Goal: Transaction & Acquisition: Book appointment/travel/reservation

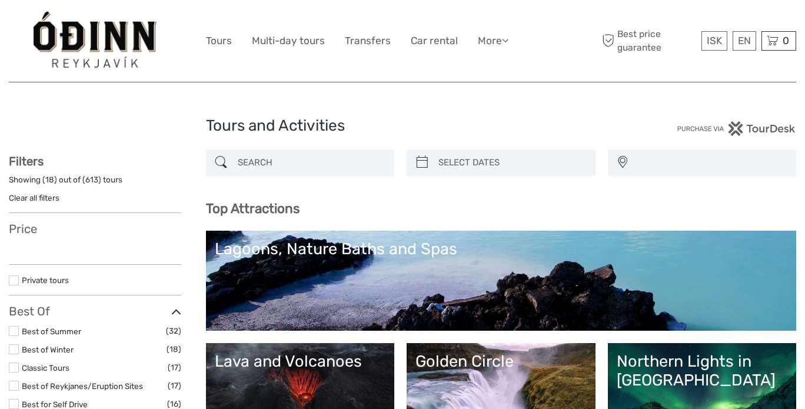
select select
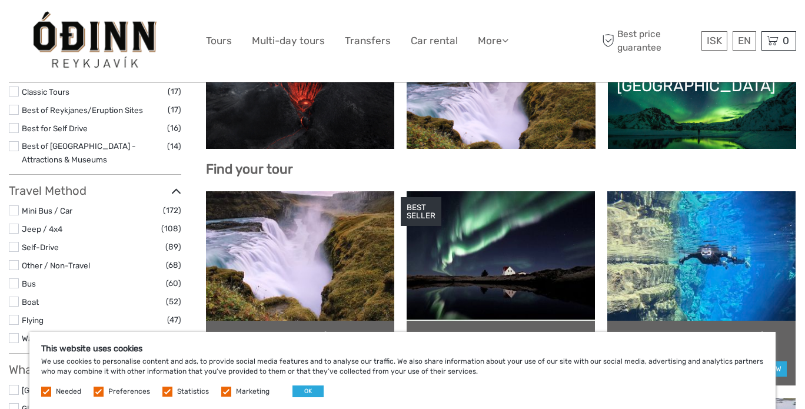
scroll to position [177, 0]
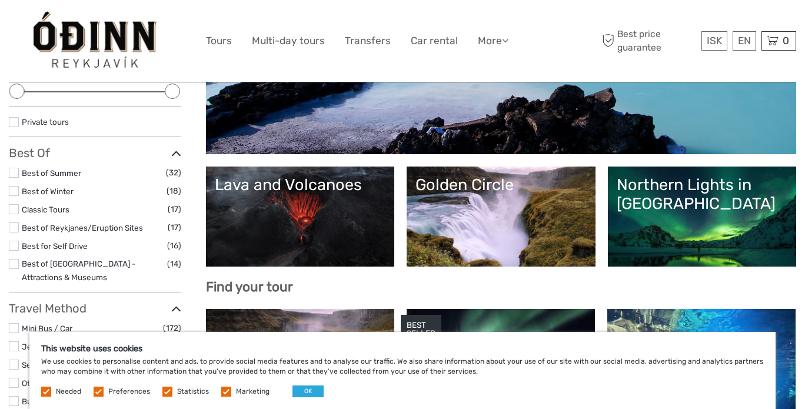
click at [316, 180] on div "Lava and Volcanoes" at bounding box center [300, 184] width 171 height 19
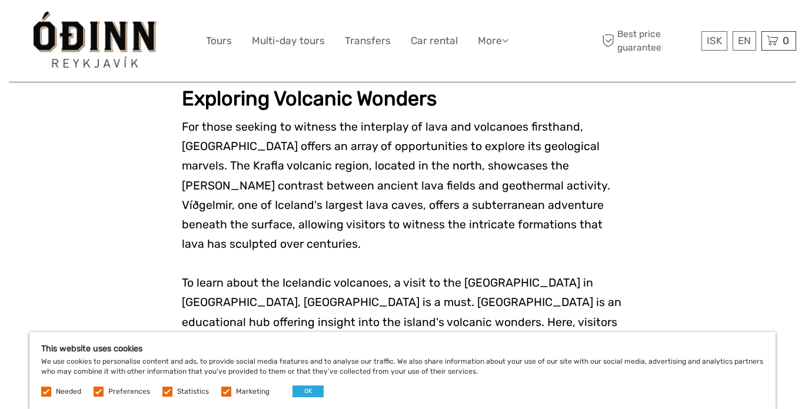
scroll to position [1177, 0]
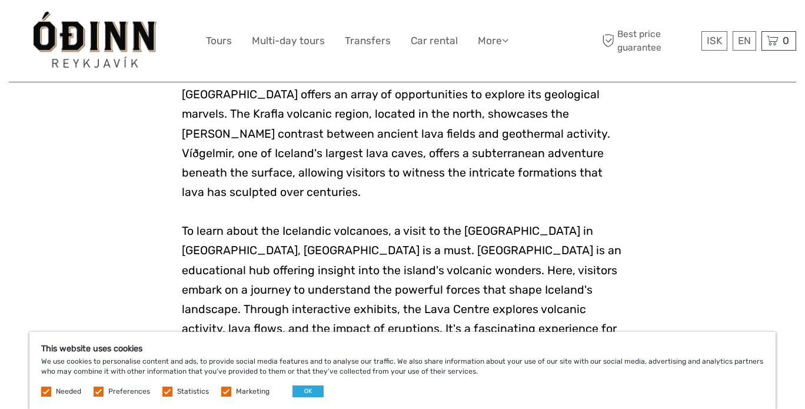
click at [224, 390] on label at bounding box center [226, 392] width 10 height 10
click at [0, 0] on input "checkbox" at bounding box center [0, 0] width 0 height 0
click at [167, 391] on label at bounding box center [167, 392] width 10 height 10
click at [0, 0] on input "checkbox" at bounding box center [0, 0] width 0 height 0
click at [99, 391] on label at bounding box center [99, 392] width 10 height 10
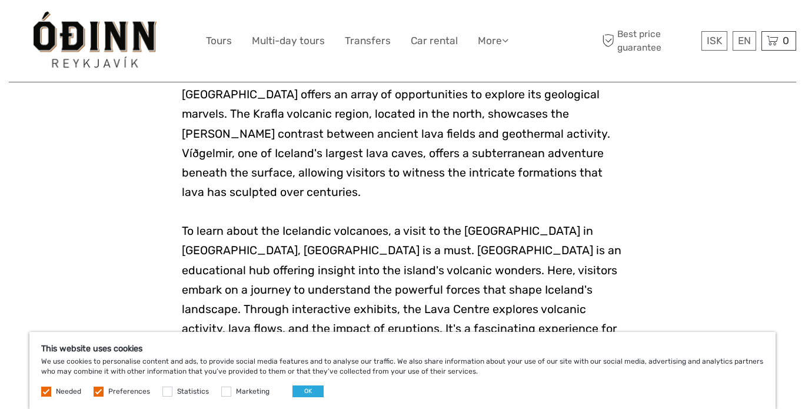
click at [0, 0] on input "checkbox" at bounding box center [0, 0] width 0 height 0
click at [302, 394] on button "OK" at bounding box center [308, 392] width 31 height 12
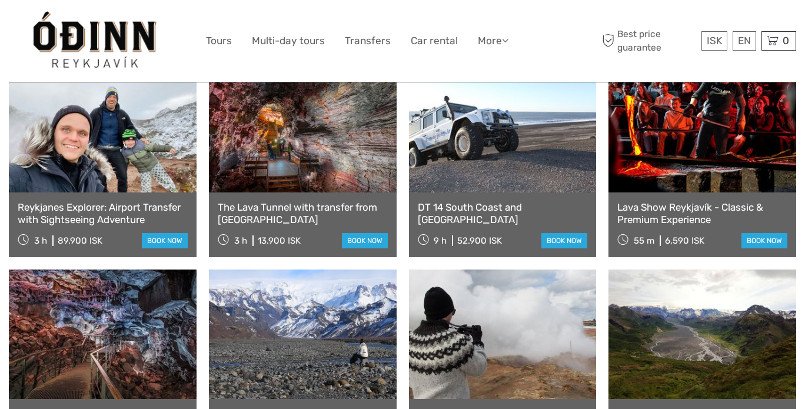
scroll to position [589, 0]
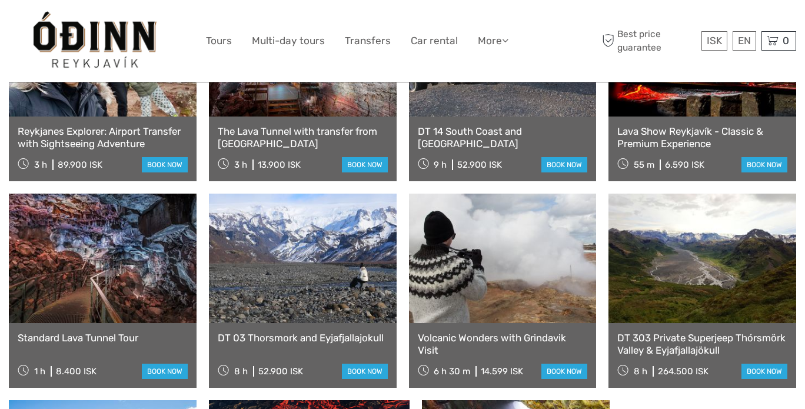
click at [324, 237] on link at bounding box center [303, 259] width 188 height 130
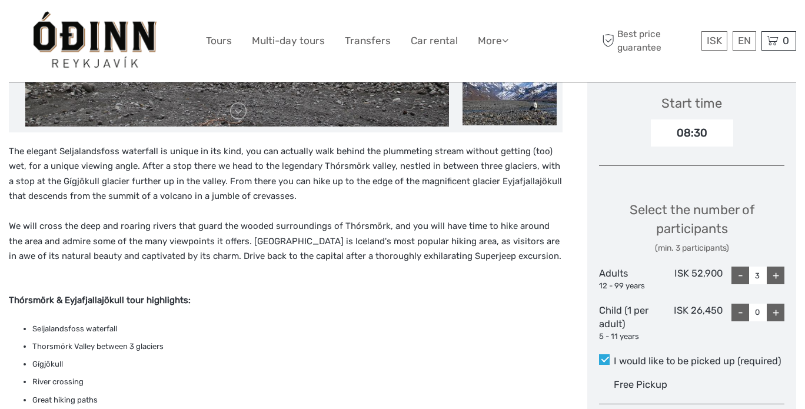
scroll to position [471, 0]
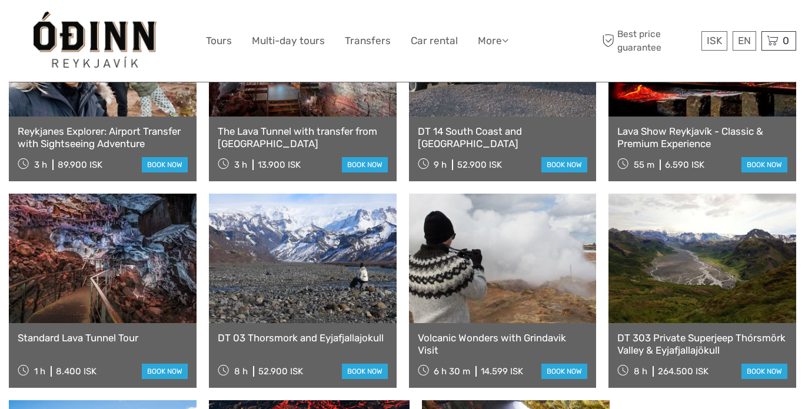
click at [479, 272] on link at bounding box center [503, 259] width 188 height 130
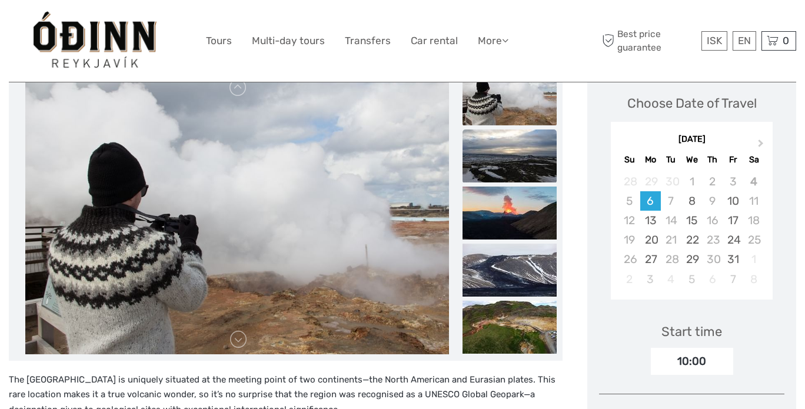
scroll to position [177, 0]
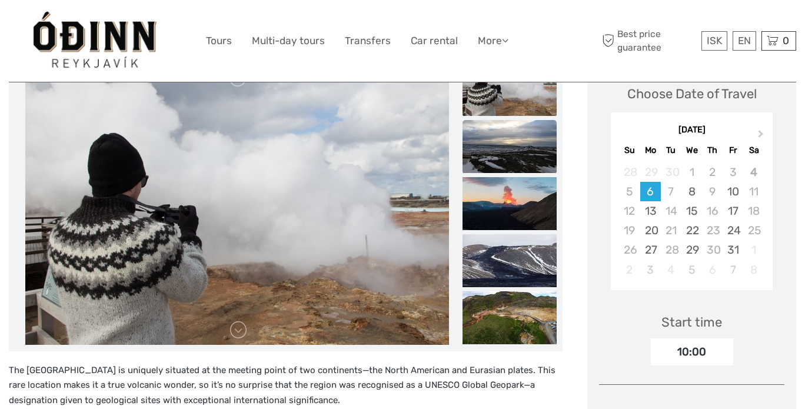
click at [487, 144] on img at bounding box center [510, 146] width 94 height 53
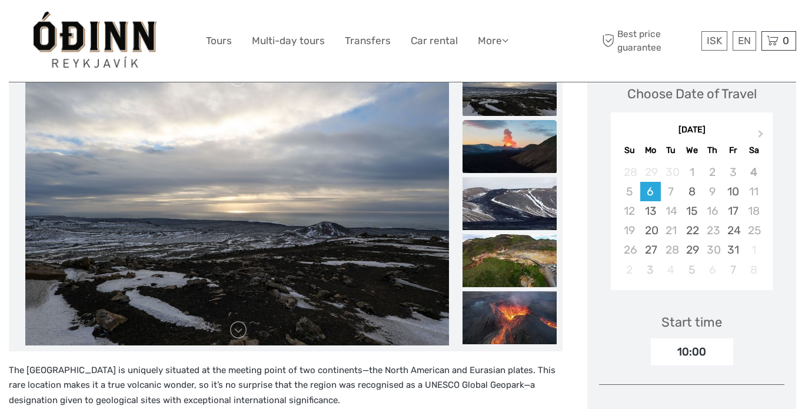
click at [506, 171] on img at bounding box center [510, 146] width 94 height 53
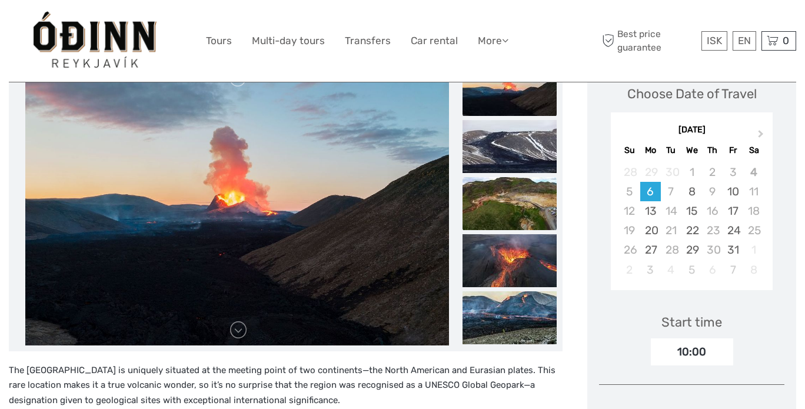
click at [512, 203] on img at bounding box center [510, 203] width 94 height 53
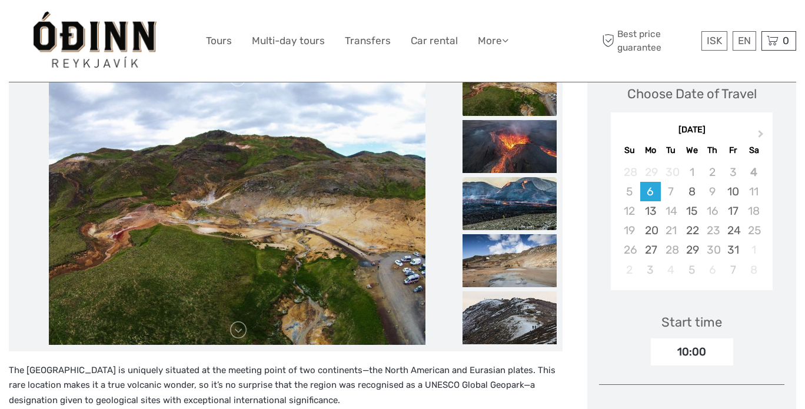
click at [515, 218] on img at bounding box center [510, 203] width 94 height 53
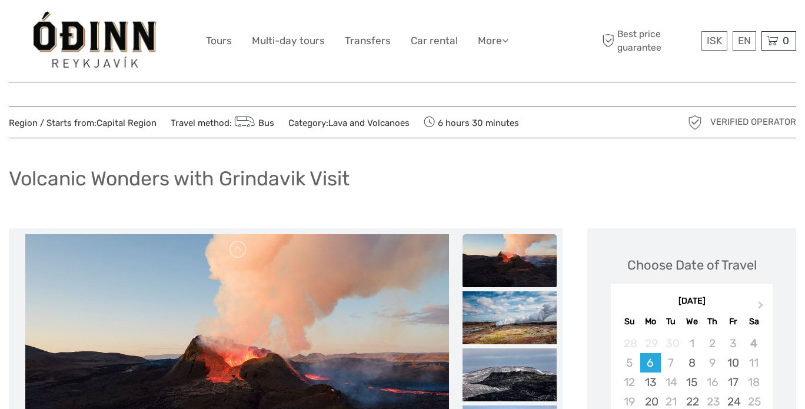
scroll to position [0, 0]
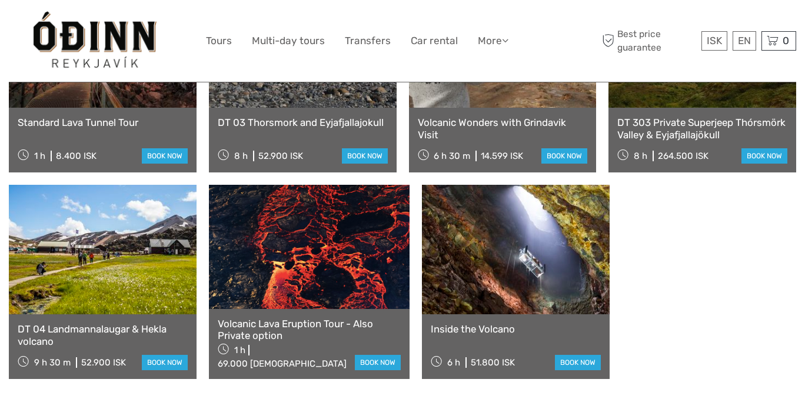
scroll to position [824, 0]
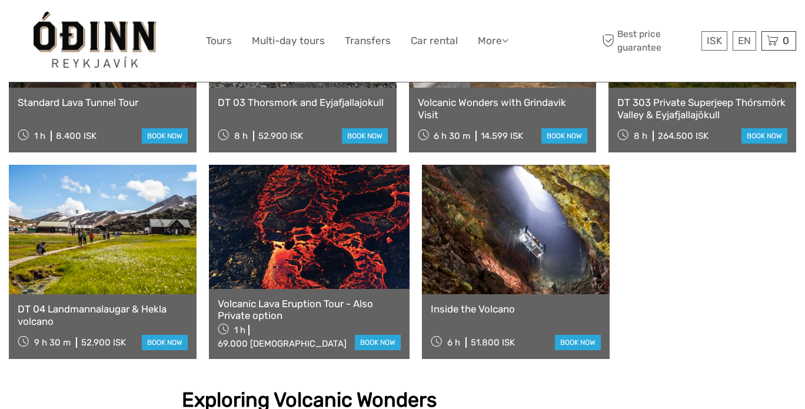
click at [371, 237] on link at bounding box center [309, 227] width 201 height 124
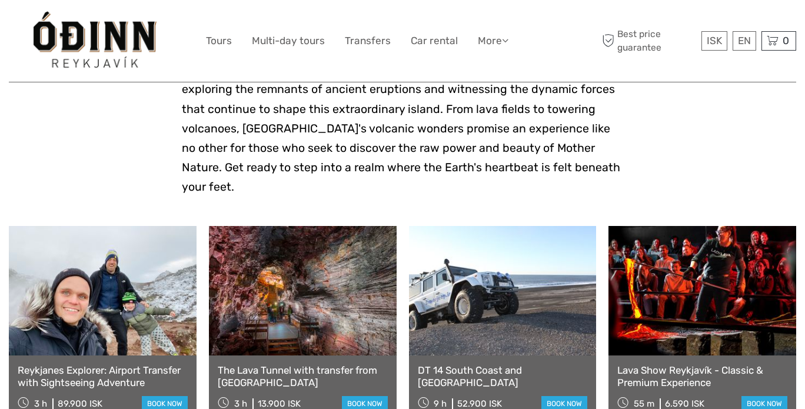
scroll to position [294, 0]
